Goal: Information Seeking & Learning: Learn about a topic

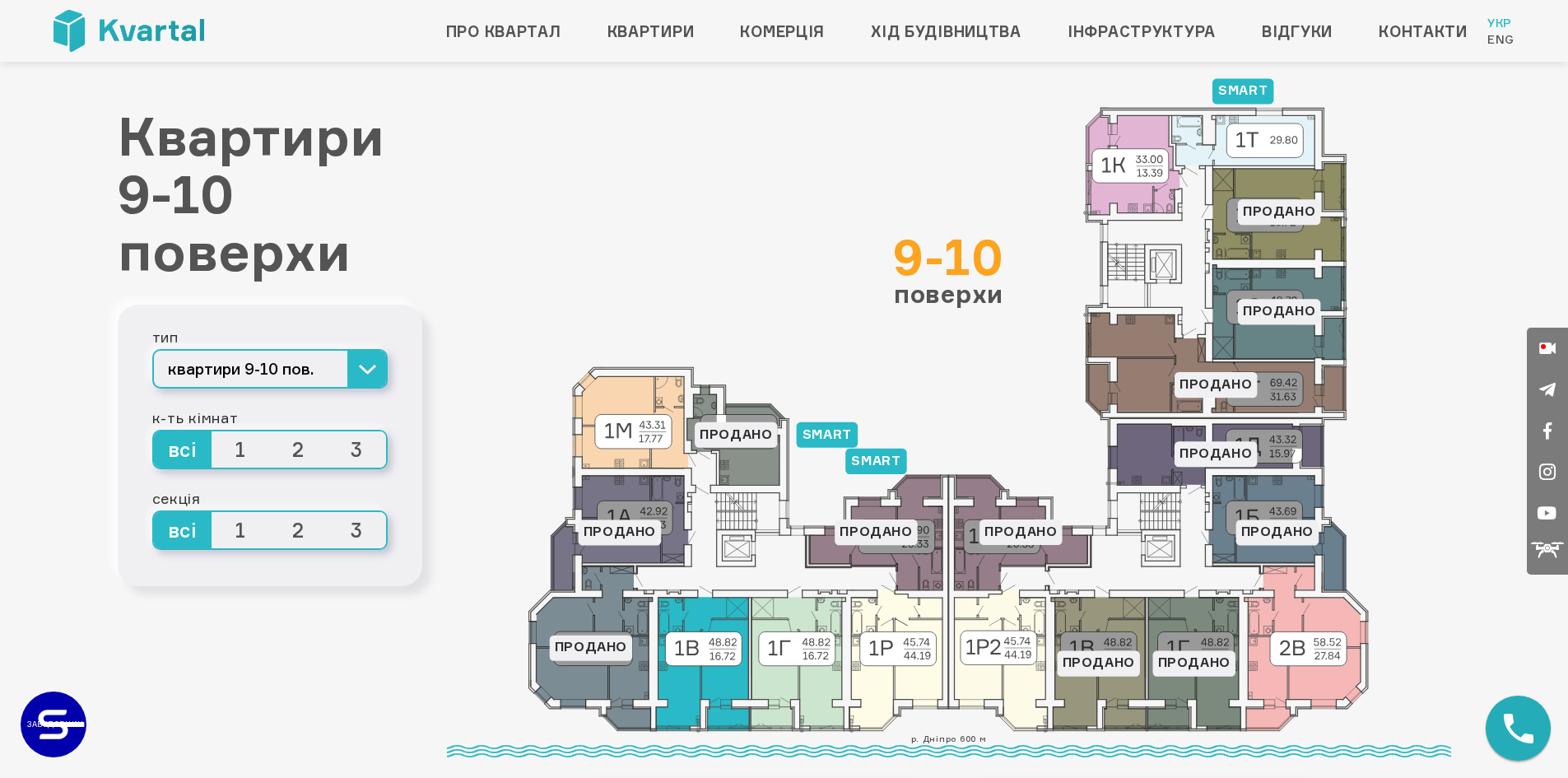
click at [696, 685] on icon at bounding box center [702, 664] width 93 height 133
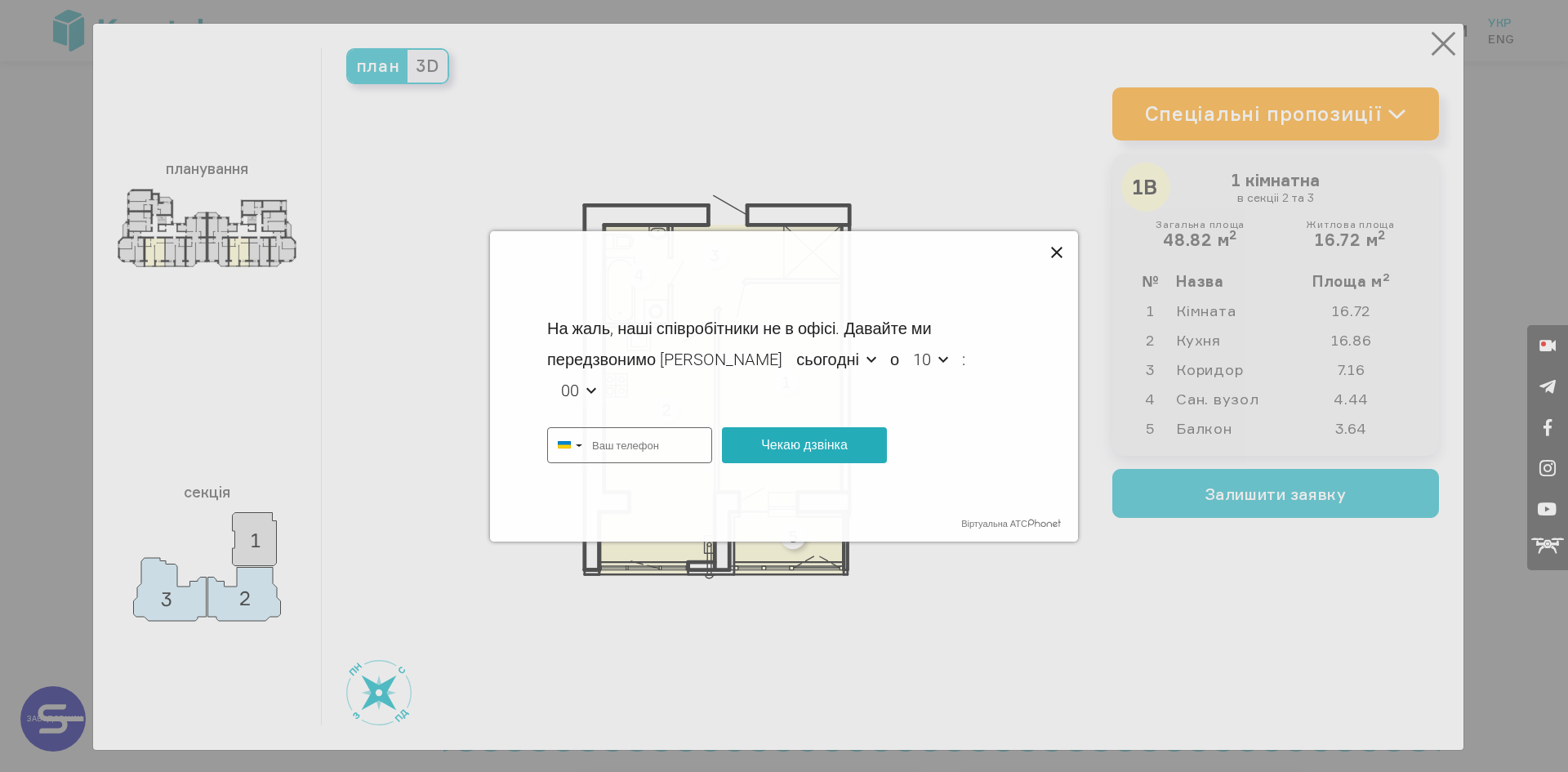
click at [759, 247] on icon at bounding box center [1058, 253] width 20 height 20
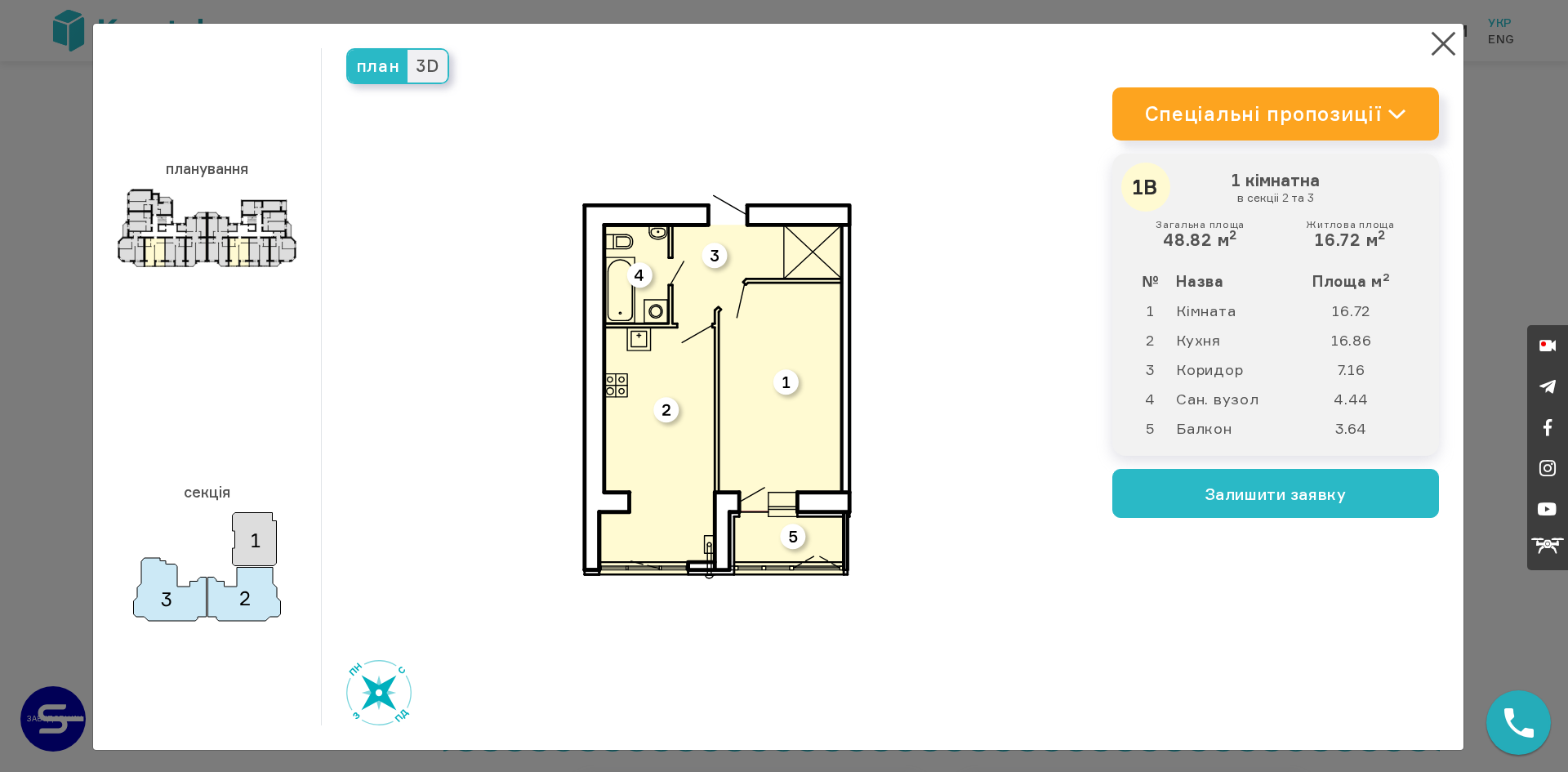
type input "[PHONE_NUMBER]"
click at [759, 36] on button "×" at bounding box center [1444, 44] width 32 height 32
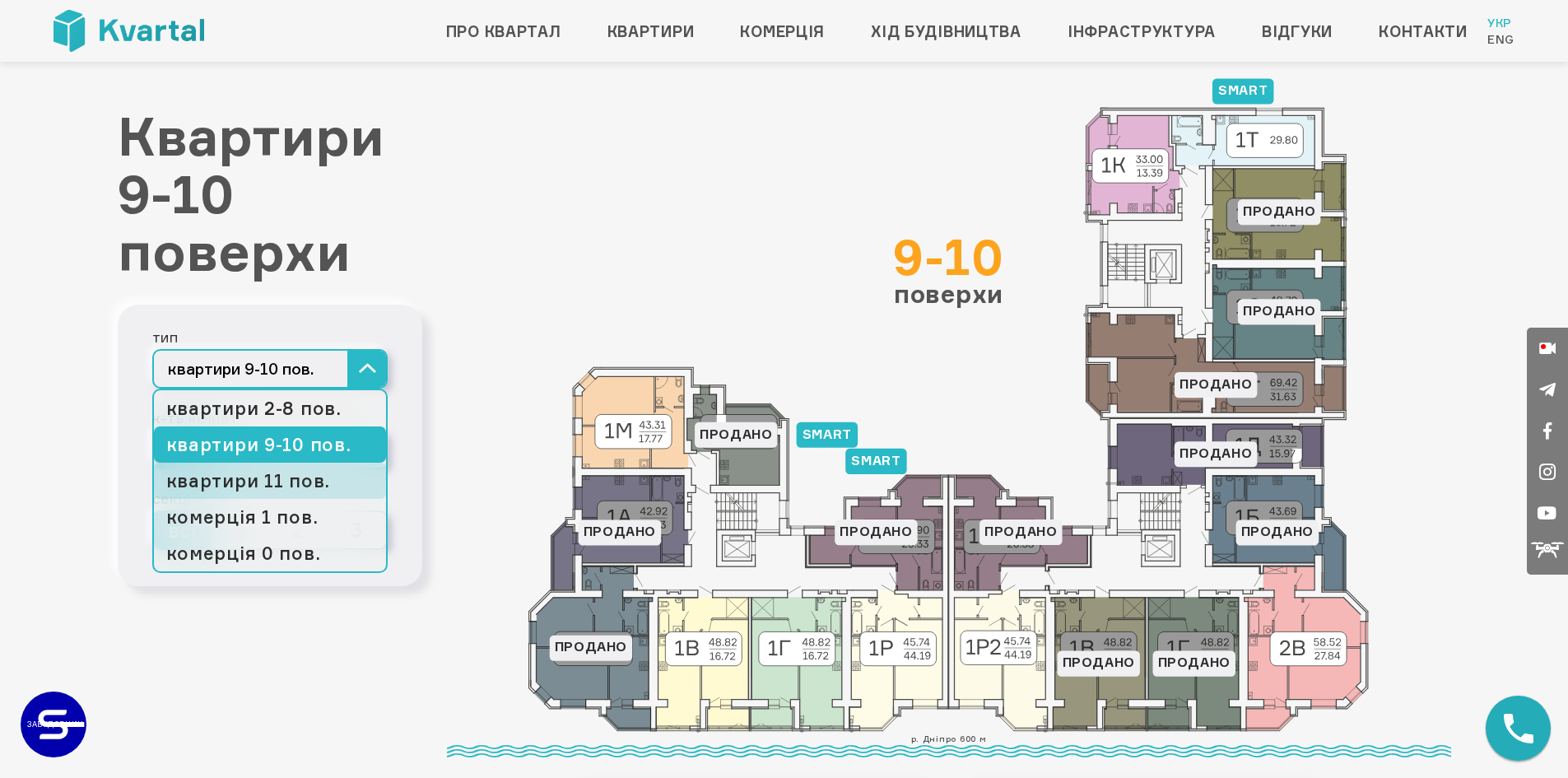
click at [308, 478] on link "квартири 11 пов." at bounding box center [269, 481] width 232 height 36
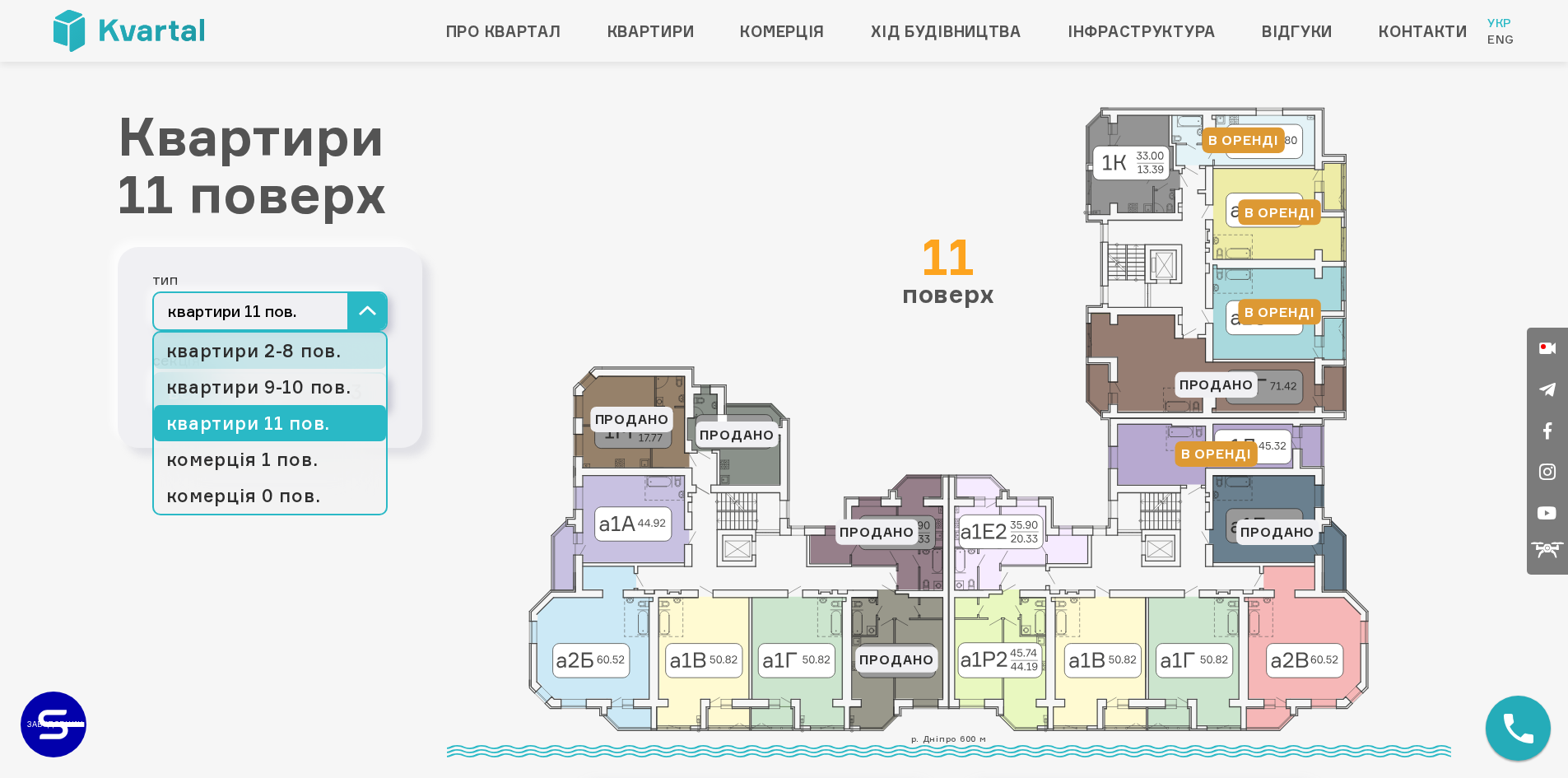
click at [279, 351] on link "квартири 2-8 пов." at bounding box center [269, 350] width 232 height 36
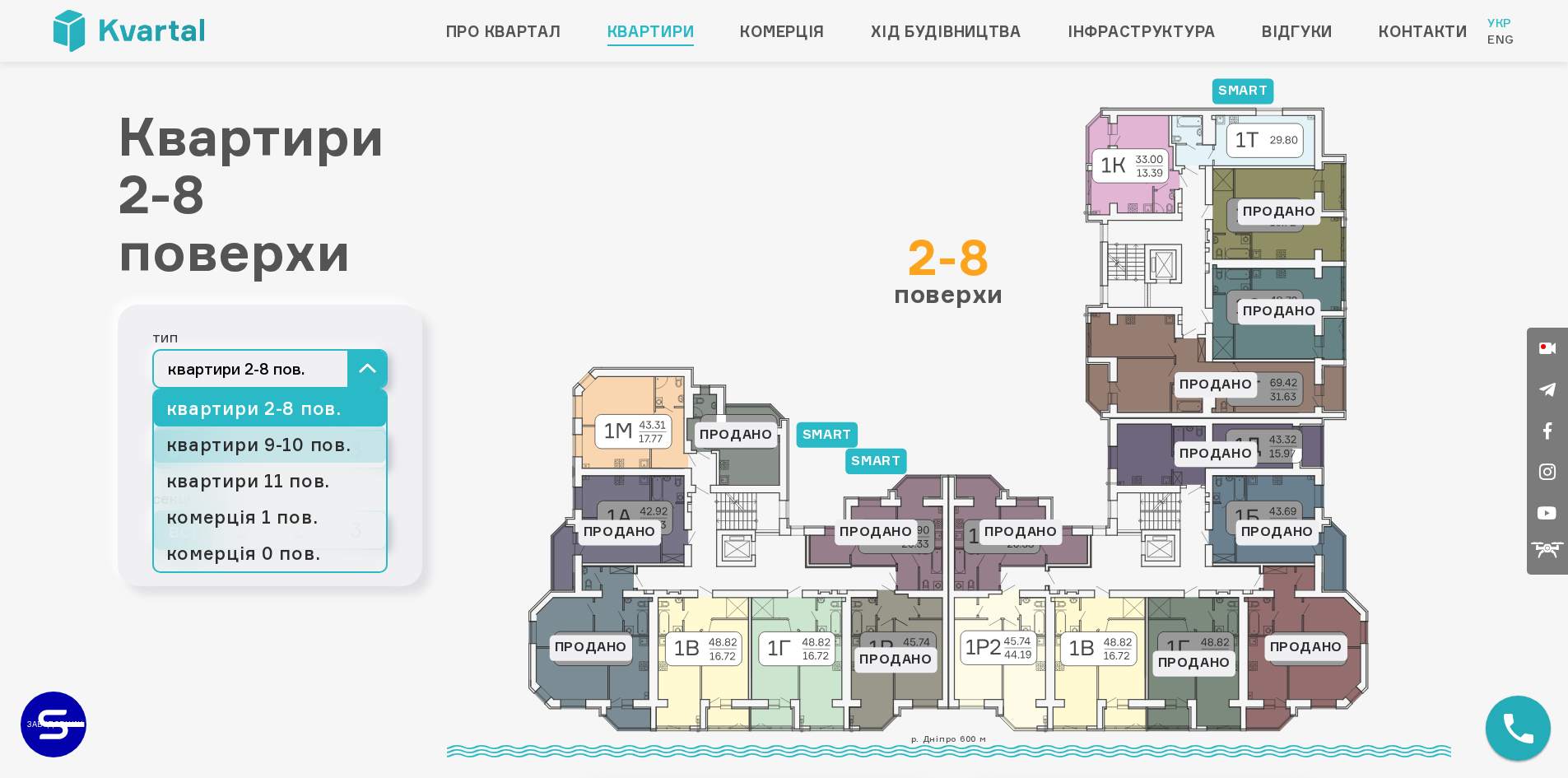
click at [258, 446] on link "квартири 9-10 пов." at bounding box center [269, 445] width 232 height 36
